Goal: Find specific page/section: Find specific page/section

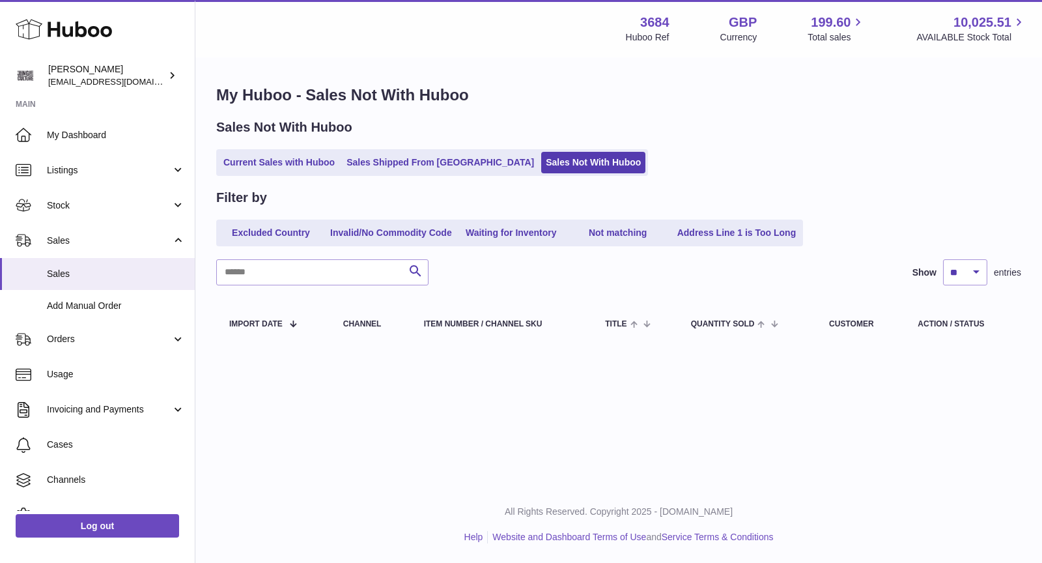
click at [276, 160] on link "Current Sales with Huboo" at bounding box center [279, 163] width 121 height 22
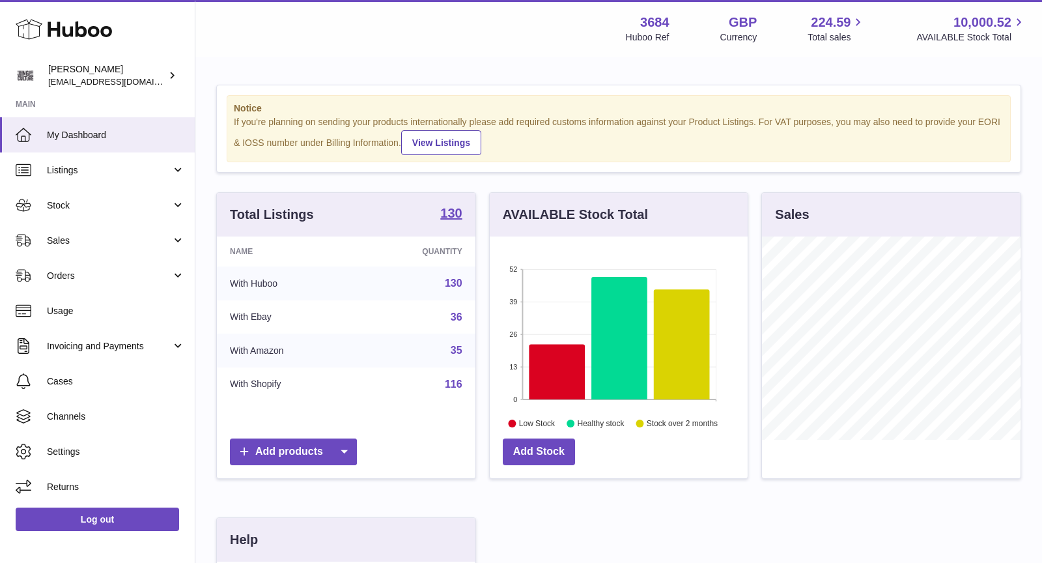
scroll to position [203, 259]
click at [113, 231] on link "Sales" at bounding box center [97, 240] width 195 height 35
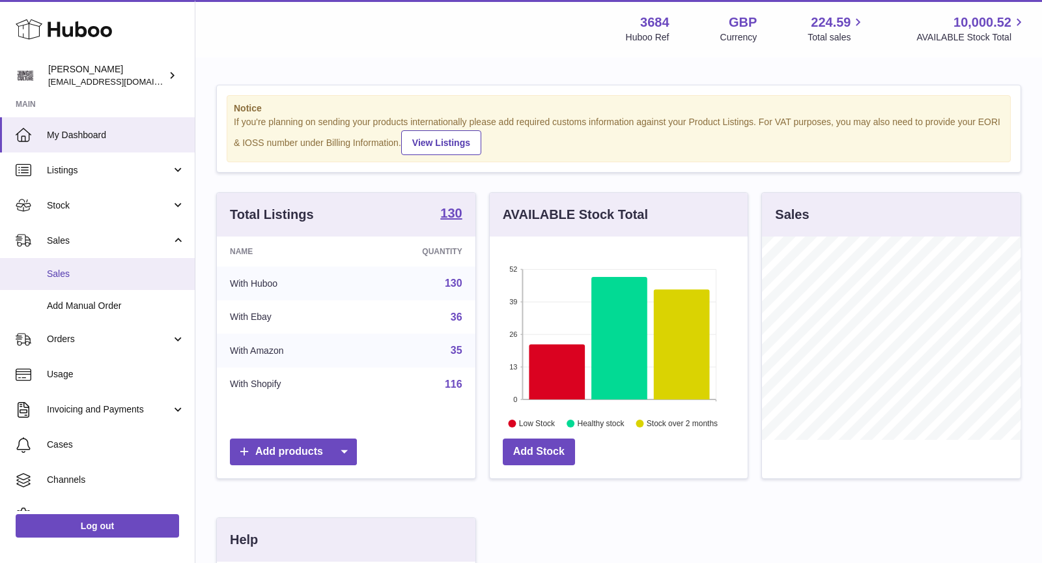
click at [108, 266] on link "Sales" at bounding box center [97, 274] width 195 height 32
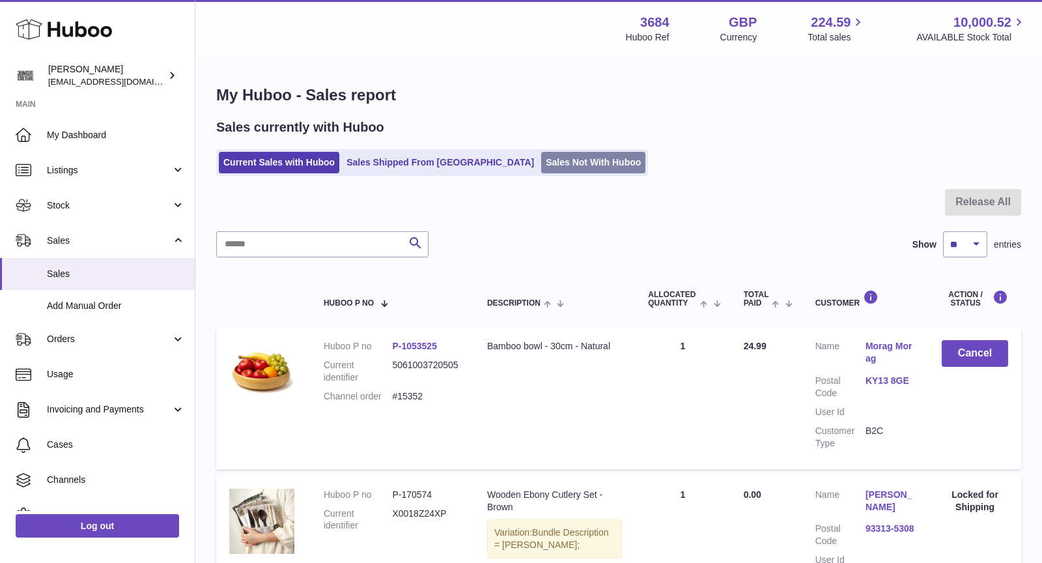
click at [541, 164] on link "Sales Not With Huboo" at bounding box center [593, 163] width 104 height 22
